Goal: Task Accomplishment & Management: Use online tool/utility

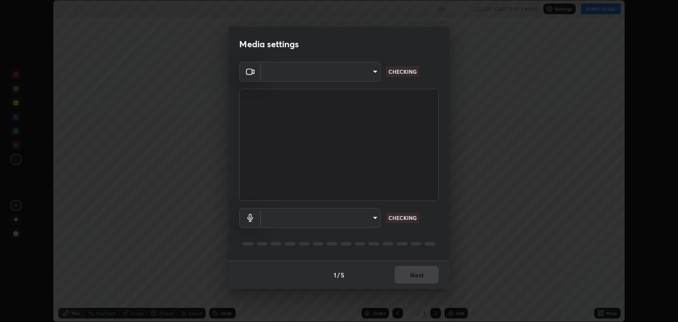
scroll to position [322, 678]
click at [371, 220] on body "Erase all Lec - 7 The living world Recording CLASS STARTS IN 2 MINS Settings ST…" at bounding box center [339, 161] width 678 height 322
type input "6889e5757fad77820649456bc3a7e4ae290f4e048e3f3cb88d02d5782dedffd8"
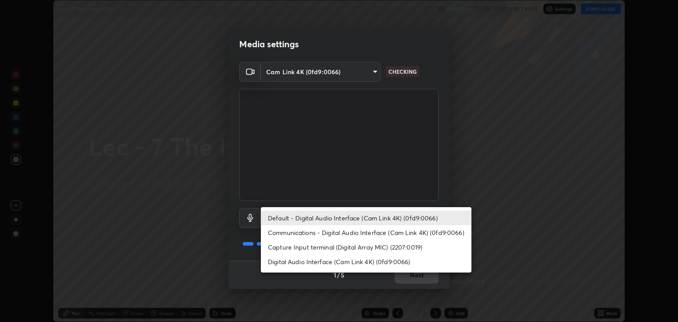
click at [357, 233] on li "Communications - Digital Audio Interface (Cam Link 4K) (0fd9:0066)" at bounding box center [366, 232] width 211 height 15
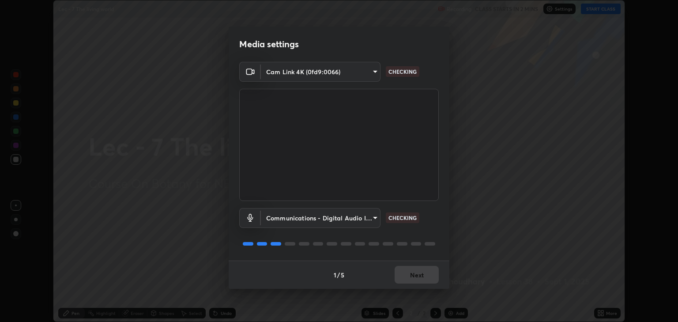
click at [348, 216] on body "Erase all Lec - 7 The living world Recording CLASS STARTS IN 2 MINS Settings ST…" at bounding box center [339, 161] width 678 height 322
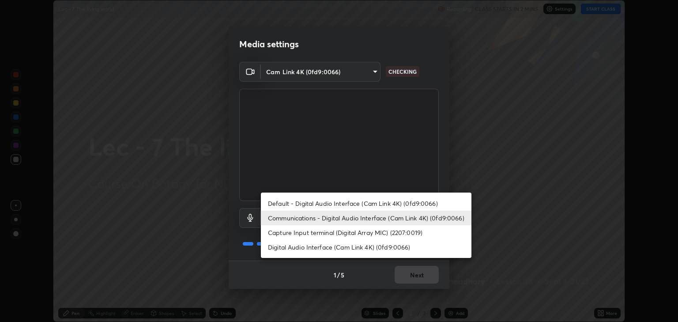
click at [326, 203] on li "Default - Digital Audio Interface (Cam Link 4K) (0fd9:0066)" at bounding box center [366, 203] width 211 height 15
type input "default"
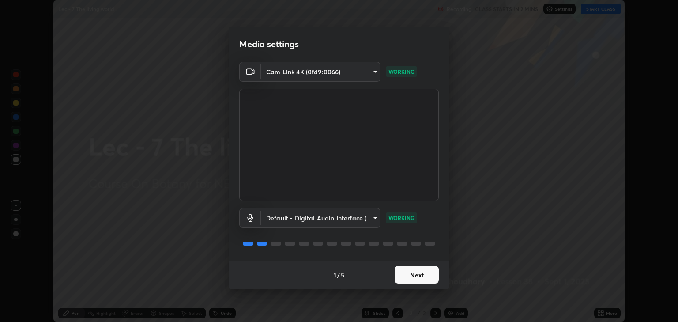
click at [413, 274] on button "Next" at bounding box center [417, 275] width 44 height 18
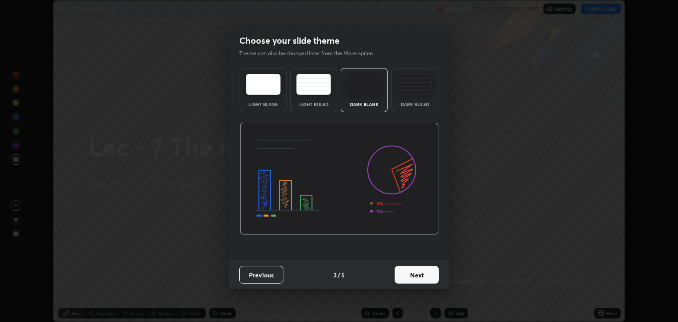
click at [414, 277] on button "Next" at bounding box center [417, 275] width 44 height 18
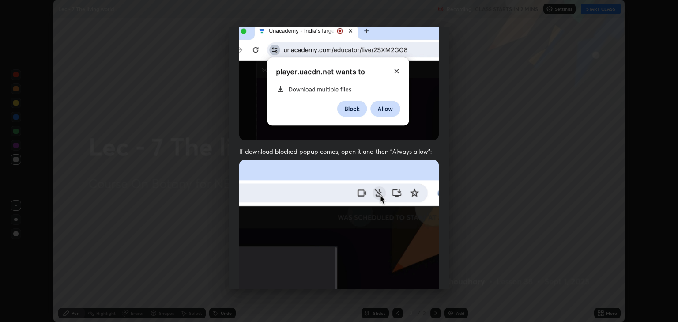
scroll to position [179, 0]
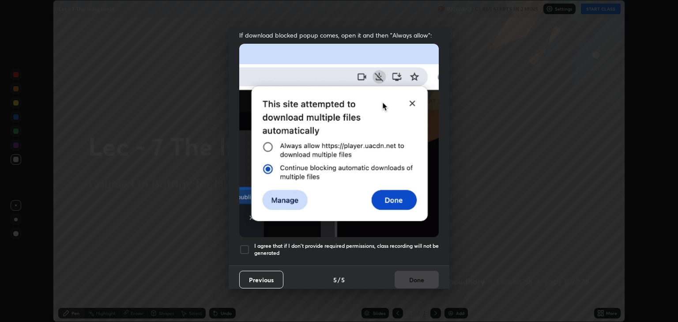
click at [241, 244] on div at bounding box center [244, 249] width 11 height 11
click at [412, 275] on button "Done" at bounding box center [417, 280] width 44 height 18
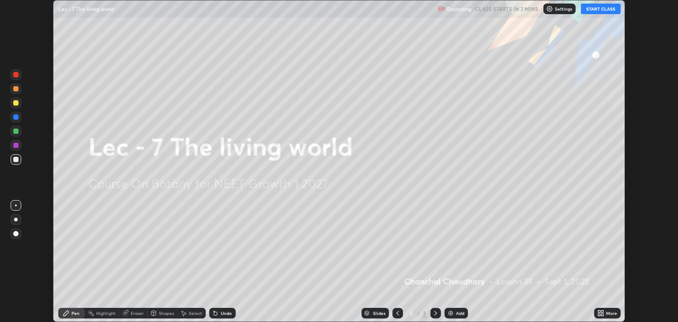
click at [594, 8] on button "START CLASS" at bounding box center [601, 9] width 40 height 11
click at [458, 314] on div "Add" at bounding box center [460, 313] width 8 height 4
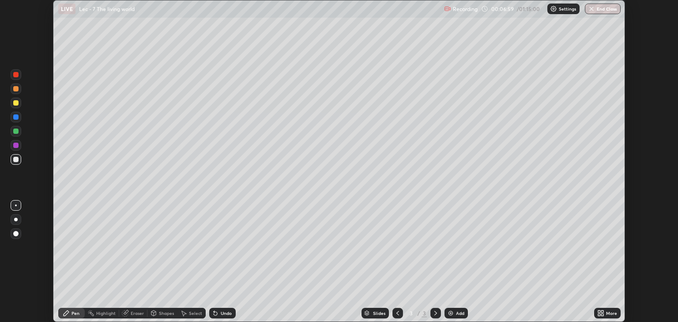
click at [15, 159] on div at bounding box center [15, 159] width 5 height 5
click at [16, 223] on div at bounding box center [16, 219] width 11 height 11
